Goal: Transaction & Acquisition: Purchase product/service

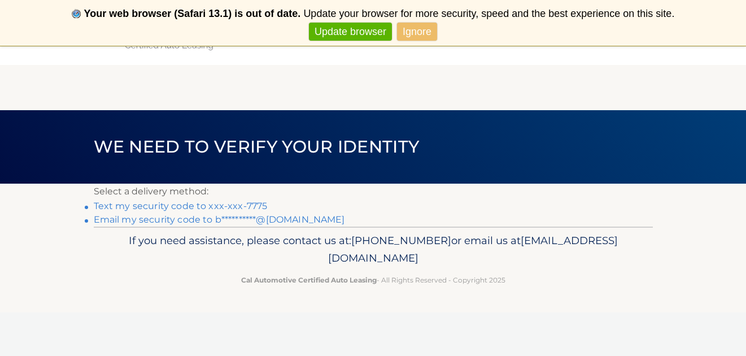
click at [132, 206] on link "Text my security code to xxx-xxx-7775" at bounding box center [181, 206] width 174 height 11
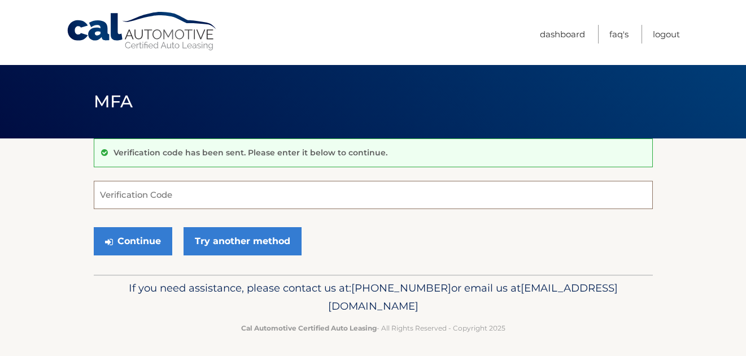
click at [124, 194] on input "Verification Code" at bounding box center [373, 195] width 559 height 28
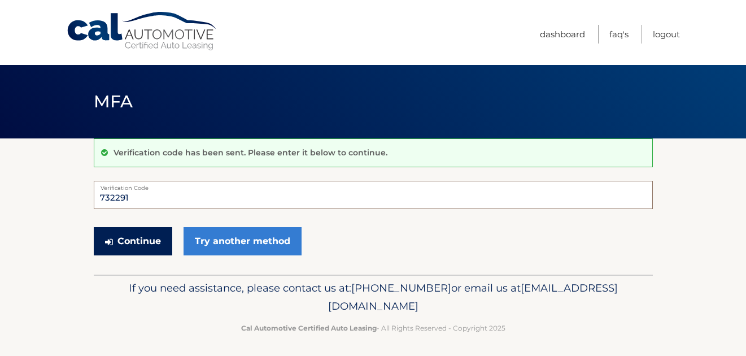
type input "732291"
click at [129, 235] on button "Continue" at bounding box center [133, 241] width 79 height 28
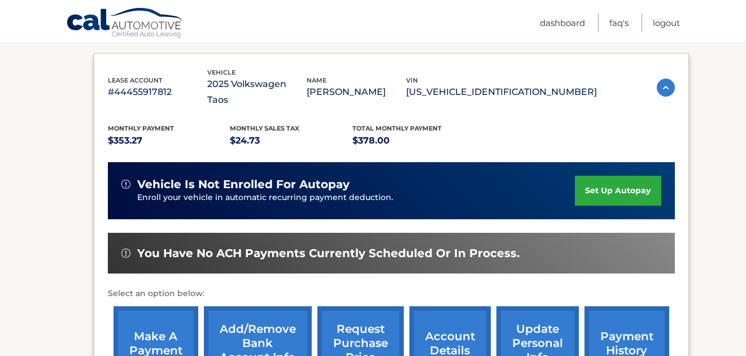
scroll to position [203, 0]
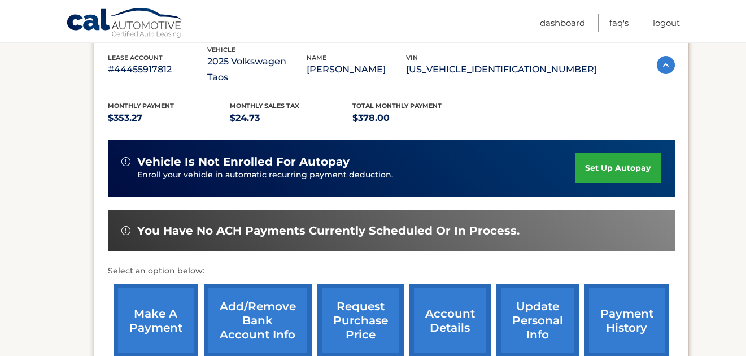
click at [164, 295] on link "make a payment" at bounding box center [156, 321] width 85 height 74
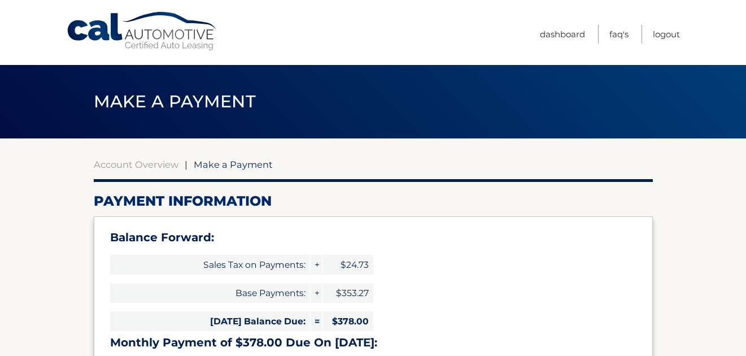
select select "NjViZWU4Y2QtYTNhNi00MmZkLThiZjgtZDY4MDlmZTU5NzFj"
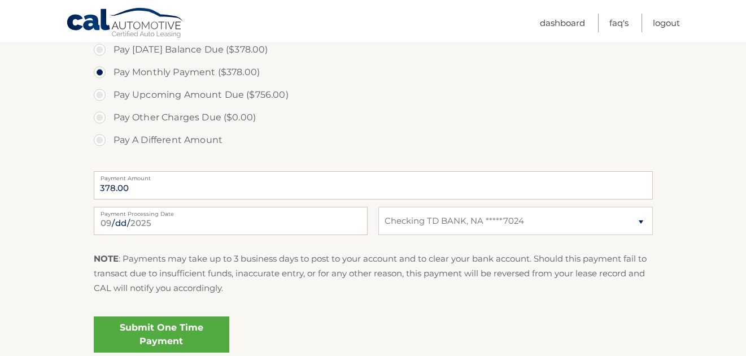
scroll to position [452, 0]
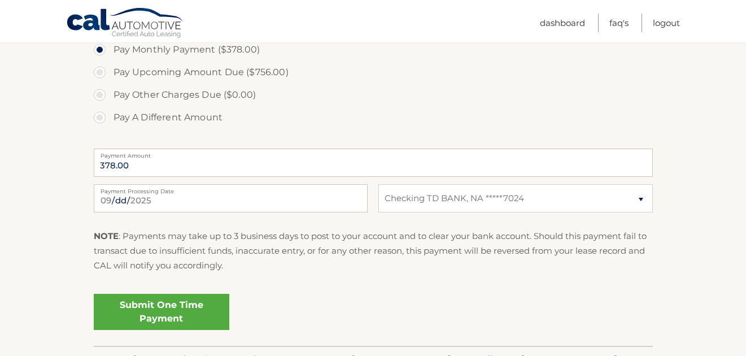
click at [164, 312] on link "Submit One Time Payment" at bounding box center [162, 312] width 136 height 36
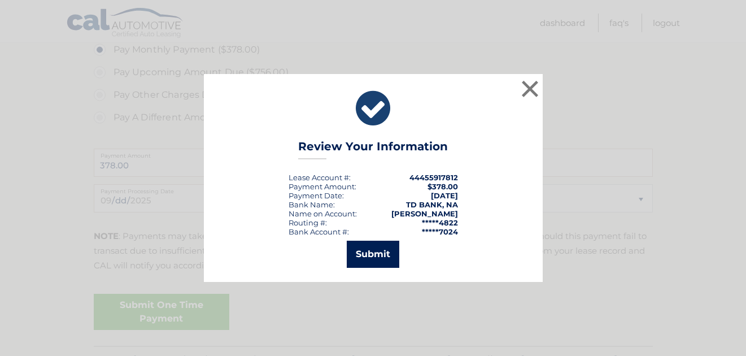
click at [371, 256] on button "Submit" at bounding box center [373, 254] width 53 height 27
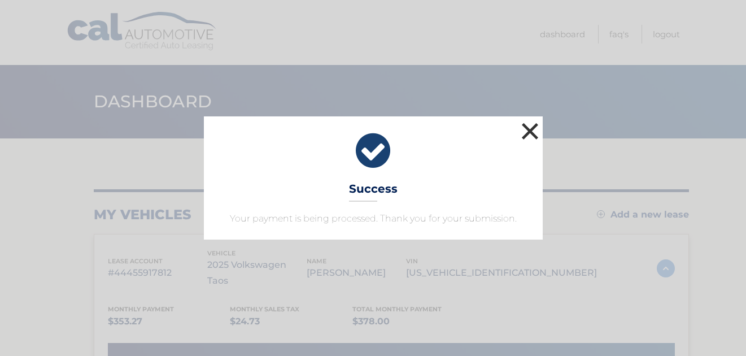
click at [530, 130] on button "×" at bounding box center [530, 131] width 23 height 23
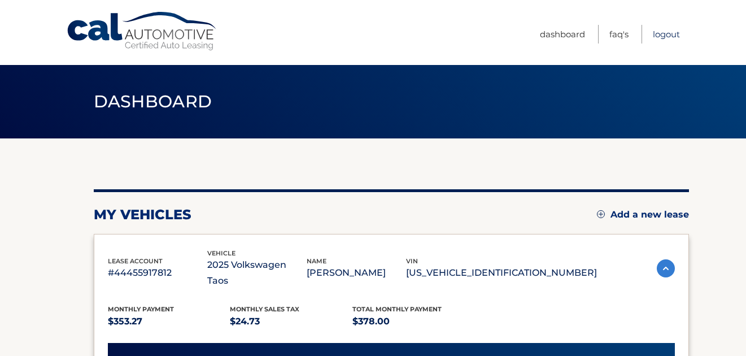
click at [661, 33] on link "Logout" at bounding box center [666, 34] width 27 height 19
